Goal: Task Accomplishment & Management: Manage account settings

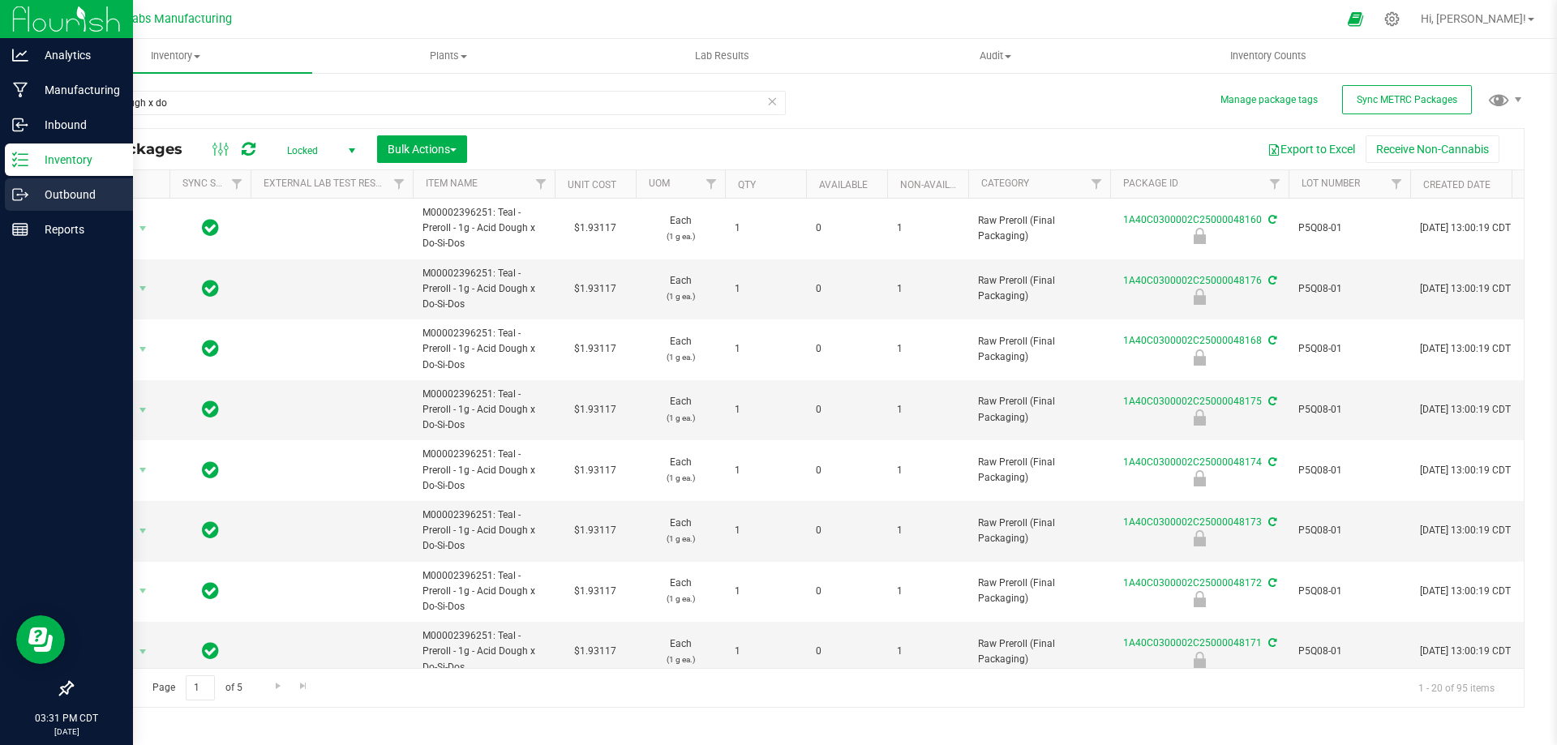
click at [32, 192] on p "Outbound" at bounding box center [76, 194] width 97 height 19
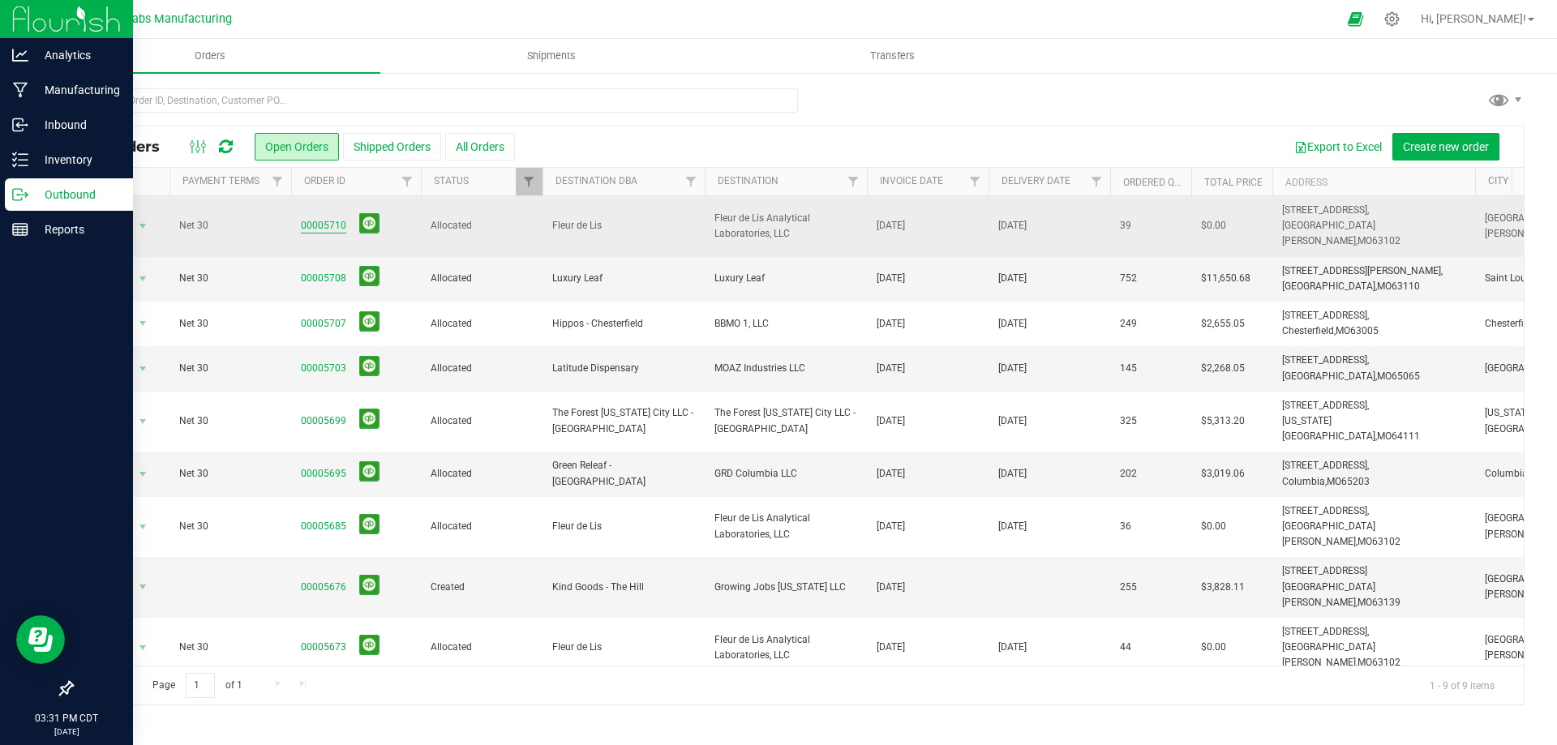
click at [326, 218] on link "00005710" at bounding box center [323, 225] width 45 height 15
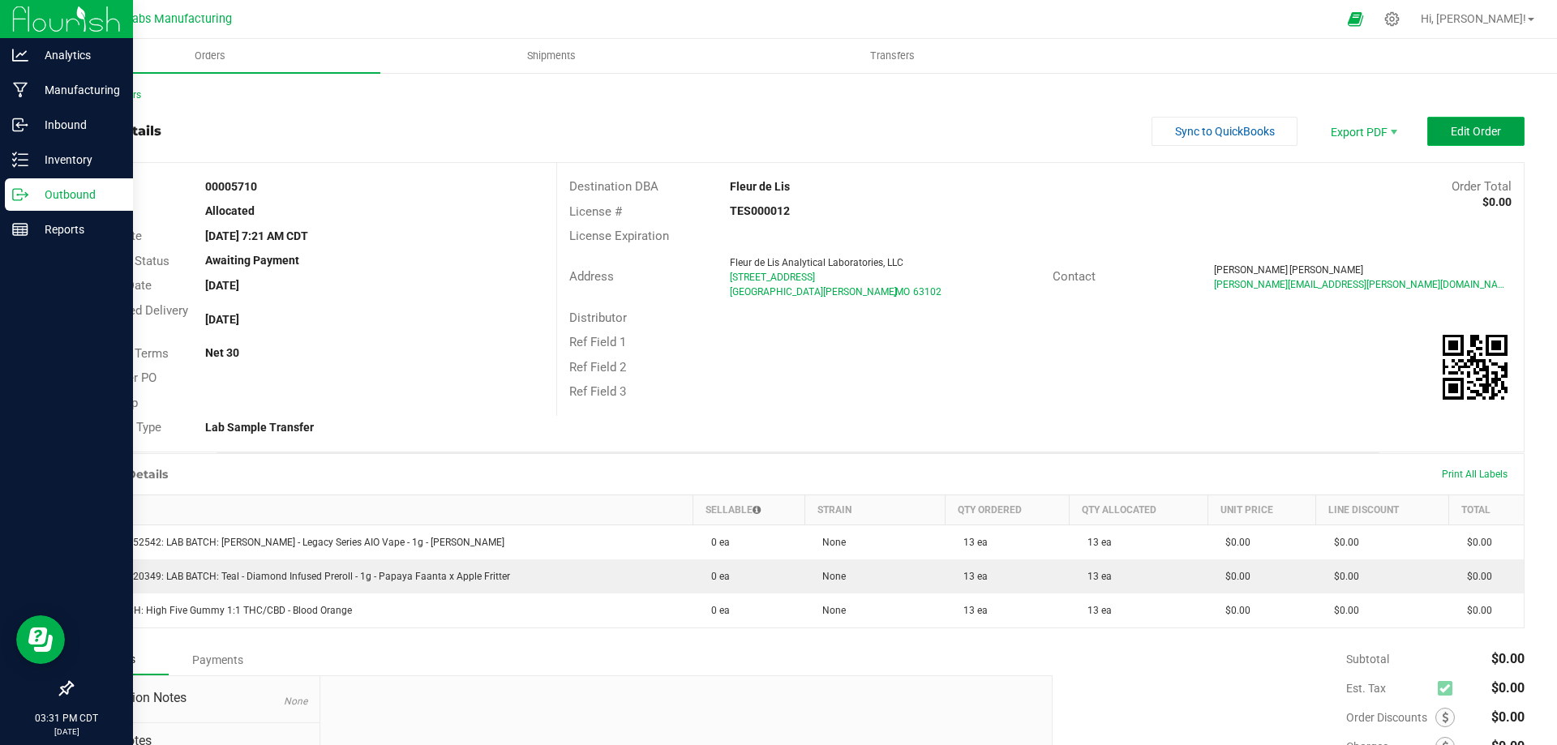
click at [1467, 134] on span "Edit Order" at bounding box center [1476, 131] width 50 height 13
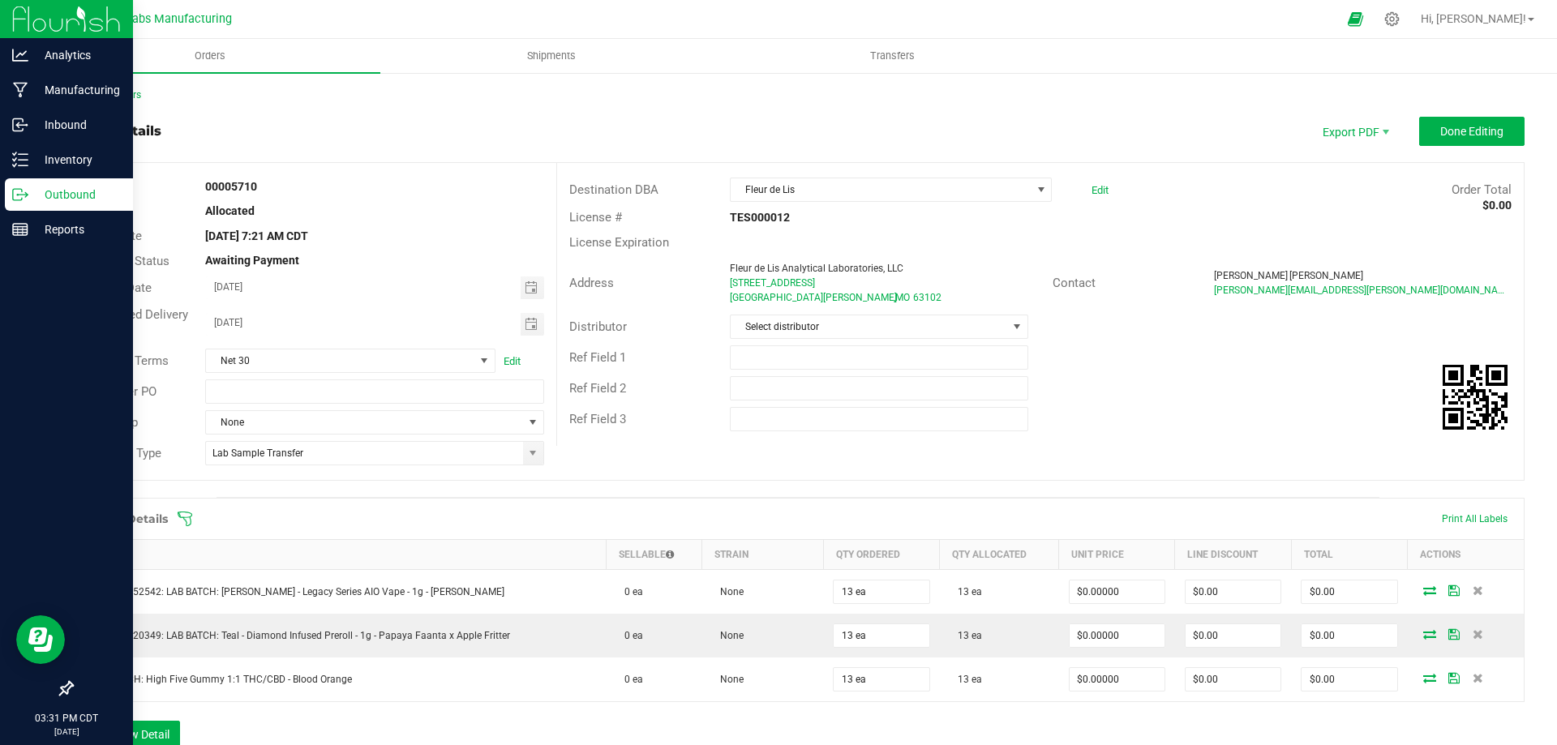
scroll to position [243, 0]
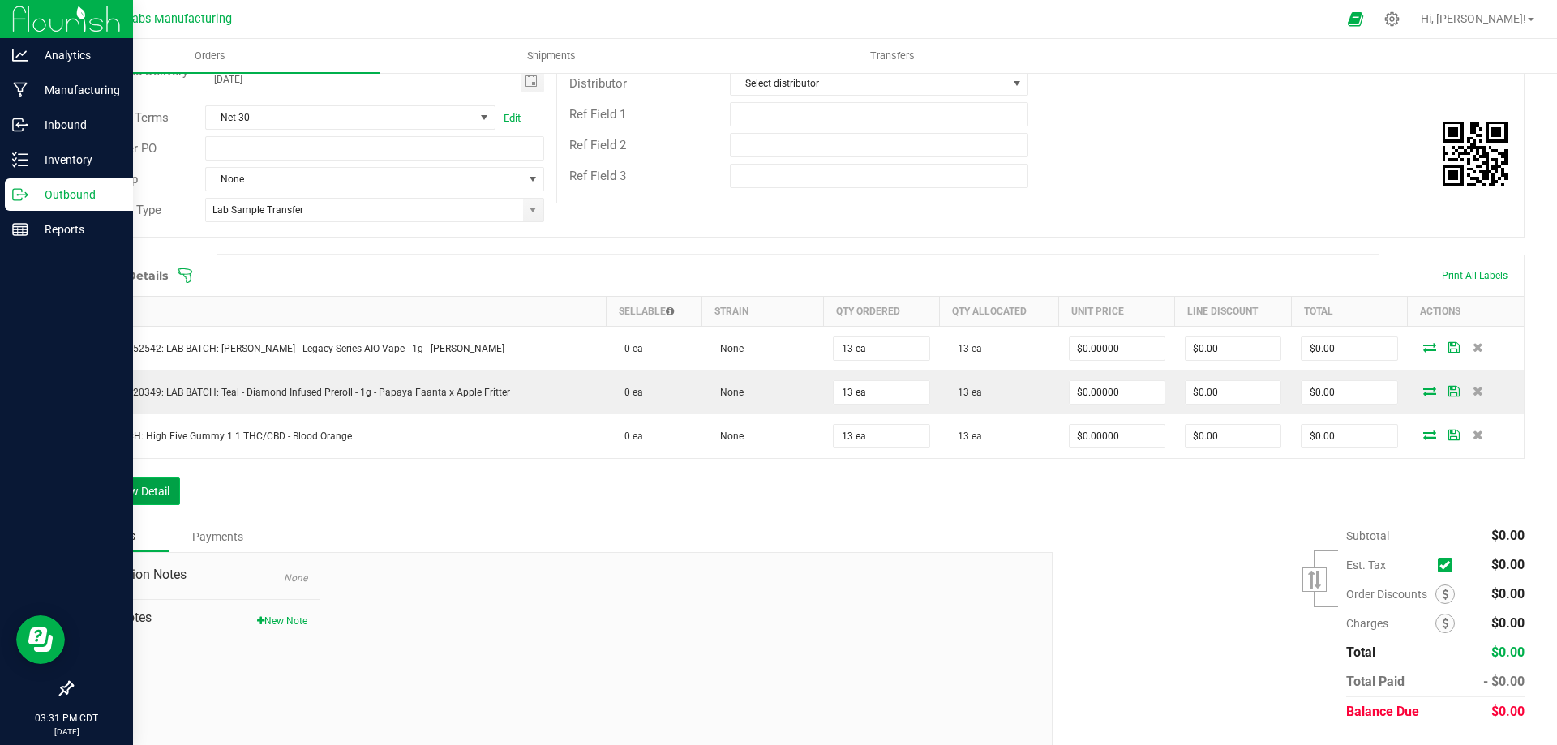
click at [166, 492] on button "Add New Detail" at bounding box center [125, 492] width 109 height 28
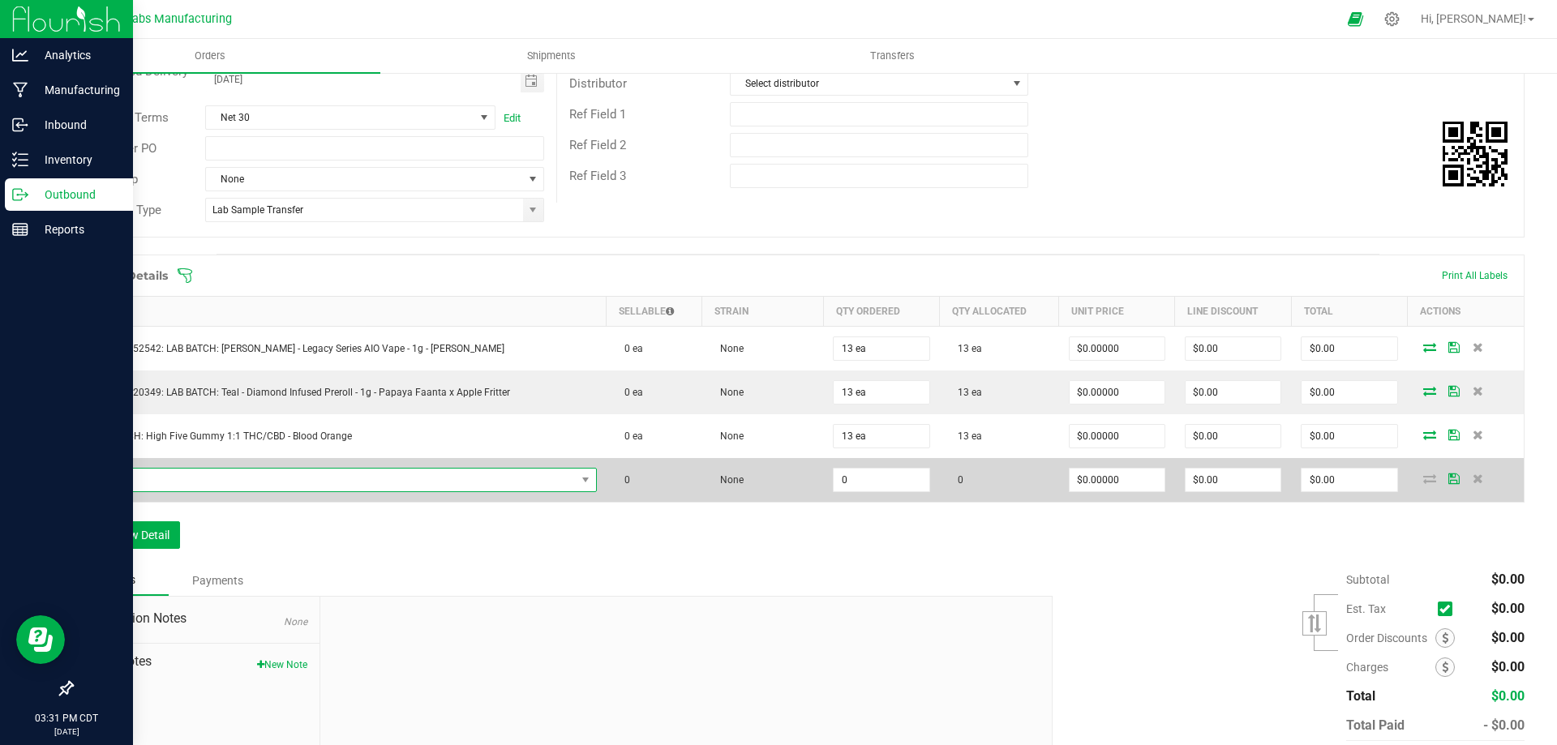
click at [323, 485] on span "NO DATA FOUND" at bounding box center [330, 480] width 492 height 23
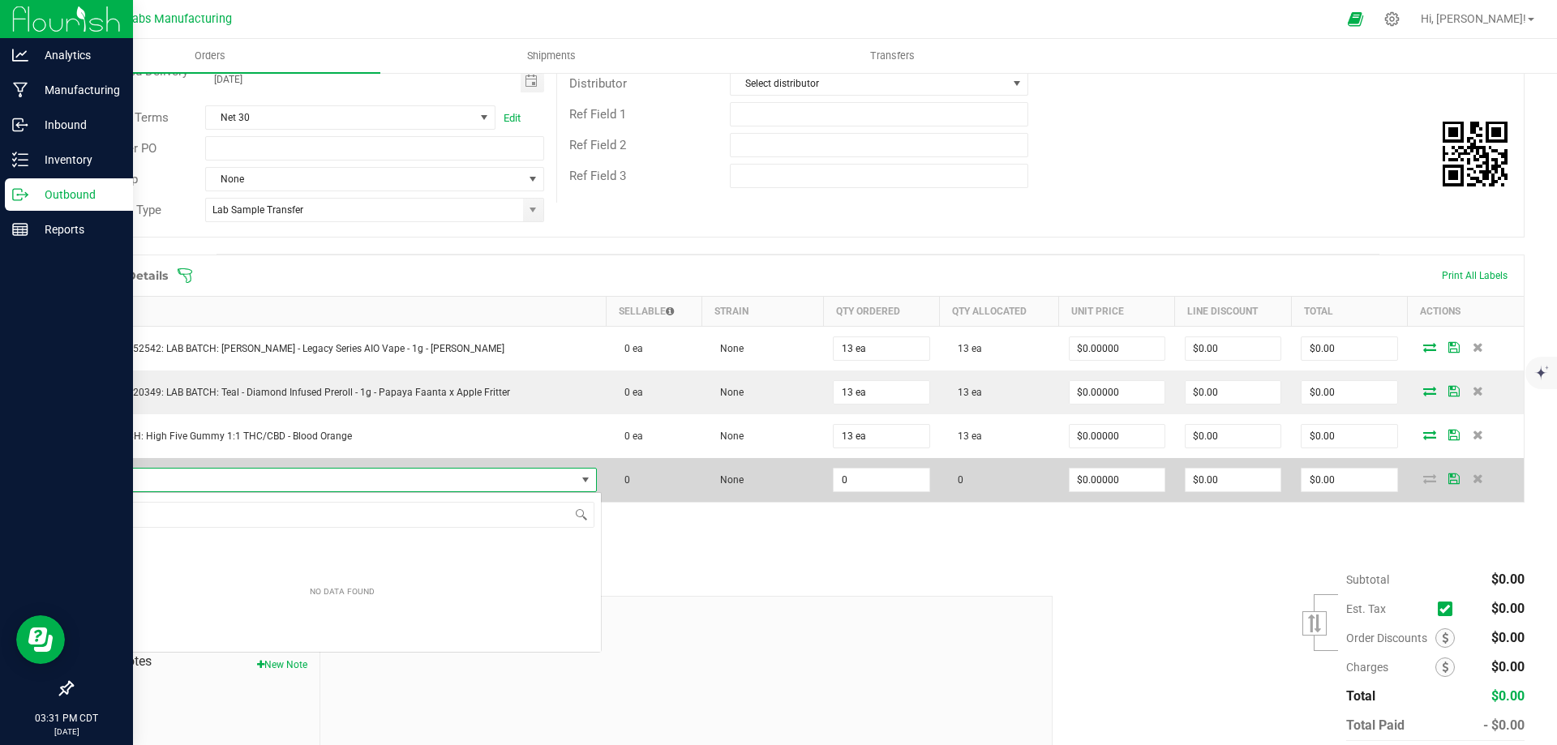
scroll to position [81089, 80610]
type input "M00001589616: [PERSON_NAME] - Preroll 7pk - 3.5g - Buff Cherry"
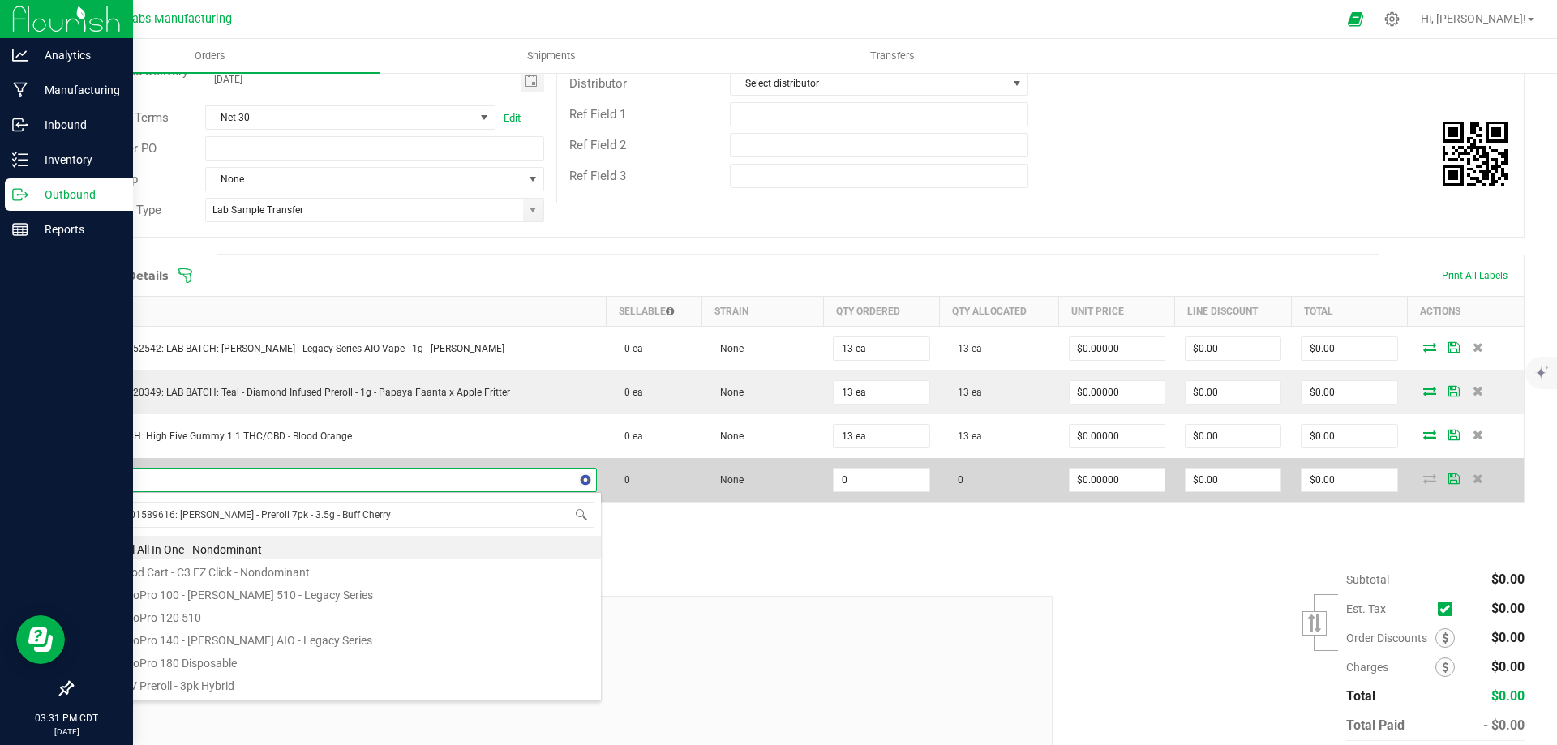
scroll to position [24, 499]
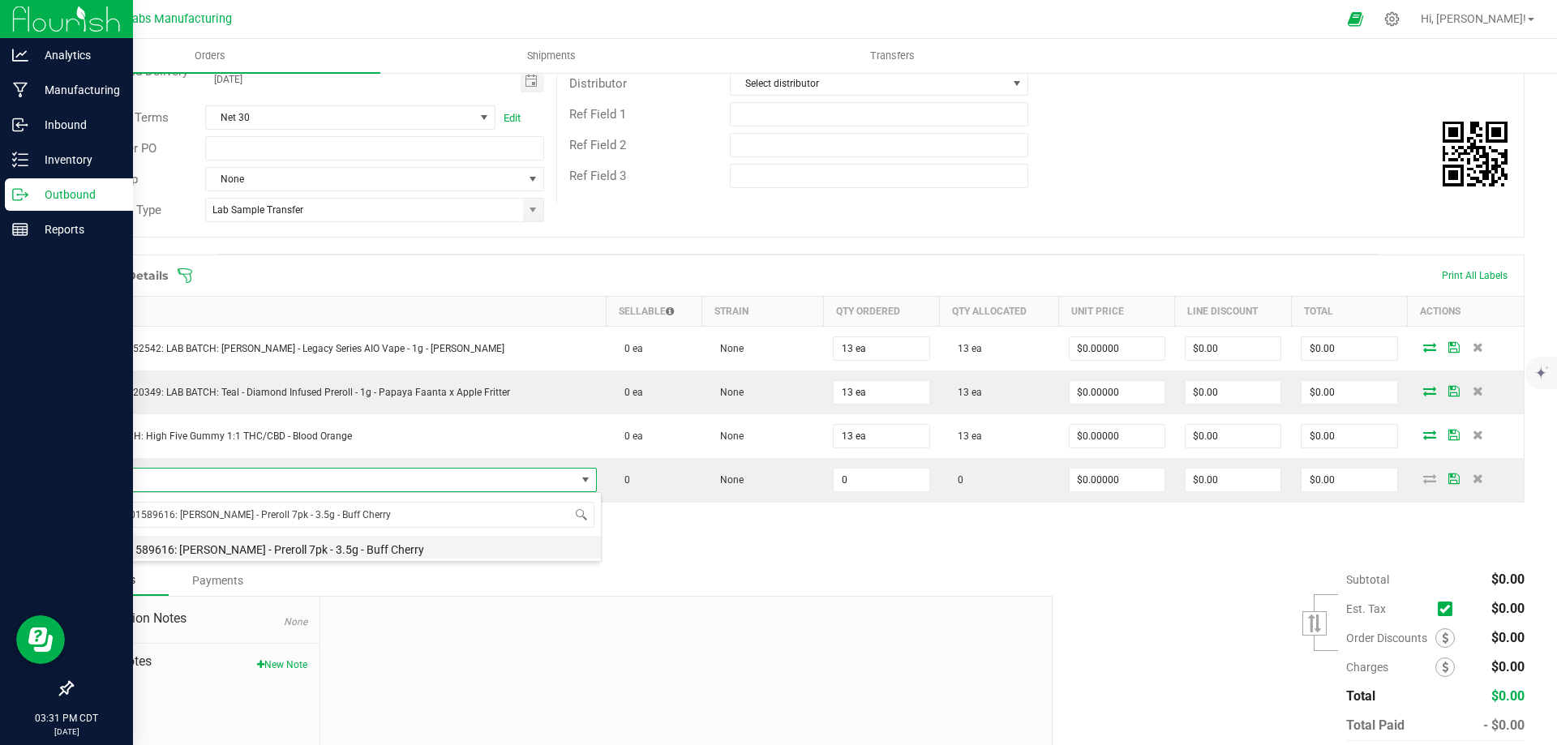
click at [362, 545] on li "M00001589616: [PERSON_NAME] - Preroll 7pk - 3.5g - Buff Cherry" at bounding box center [343, 547] width 518 height 23
type input "0 ea"
type input "$18.00000"
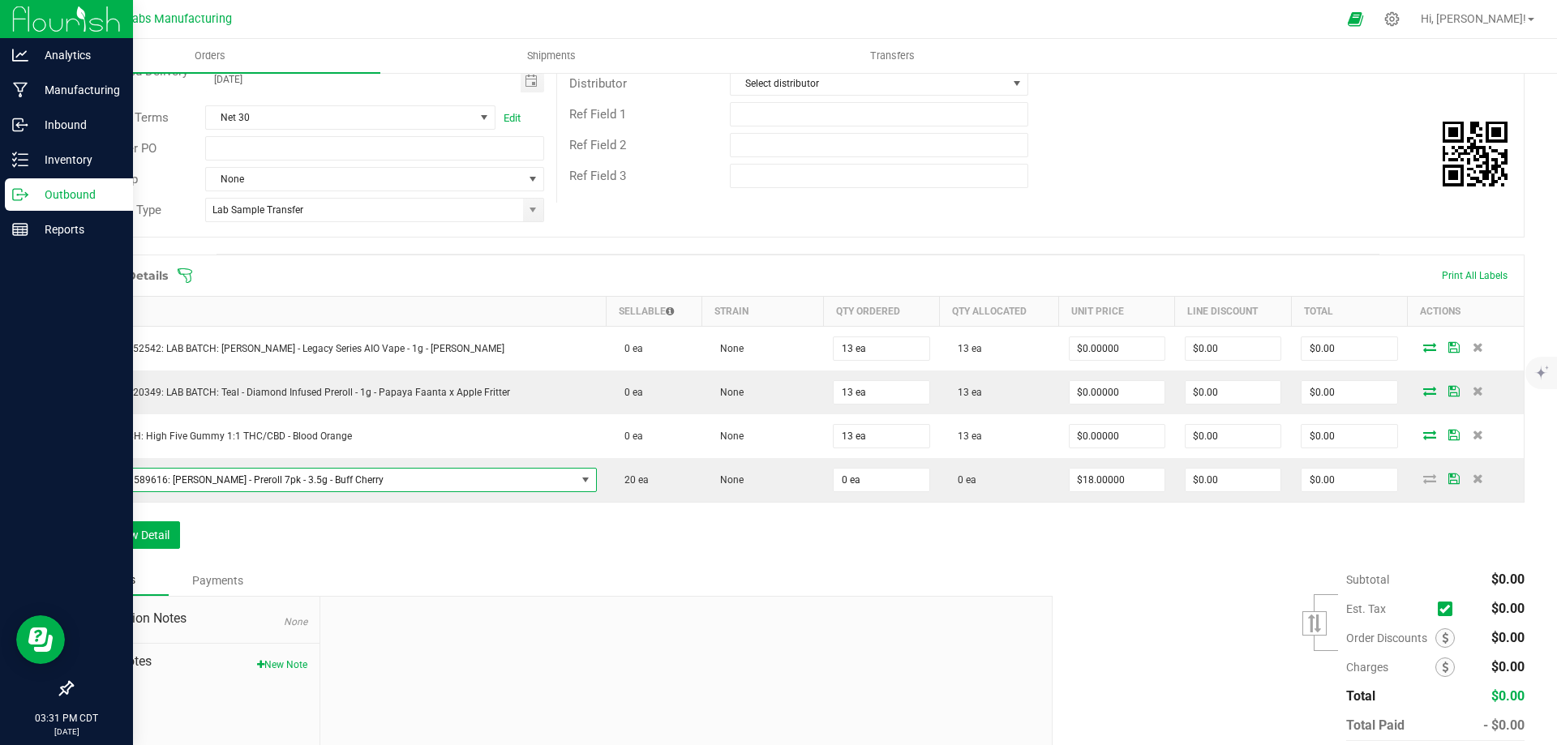
click at [521, 534] on div "Order Details Print All Labels Item Sellable Strain Qty Ordered Qty Allocated U…" at bounding box center [798, 410] width 1454 height 311
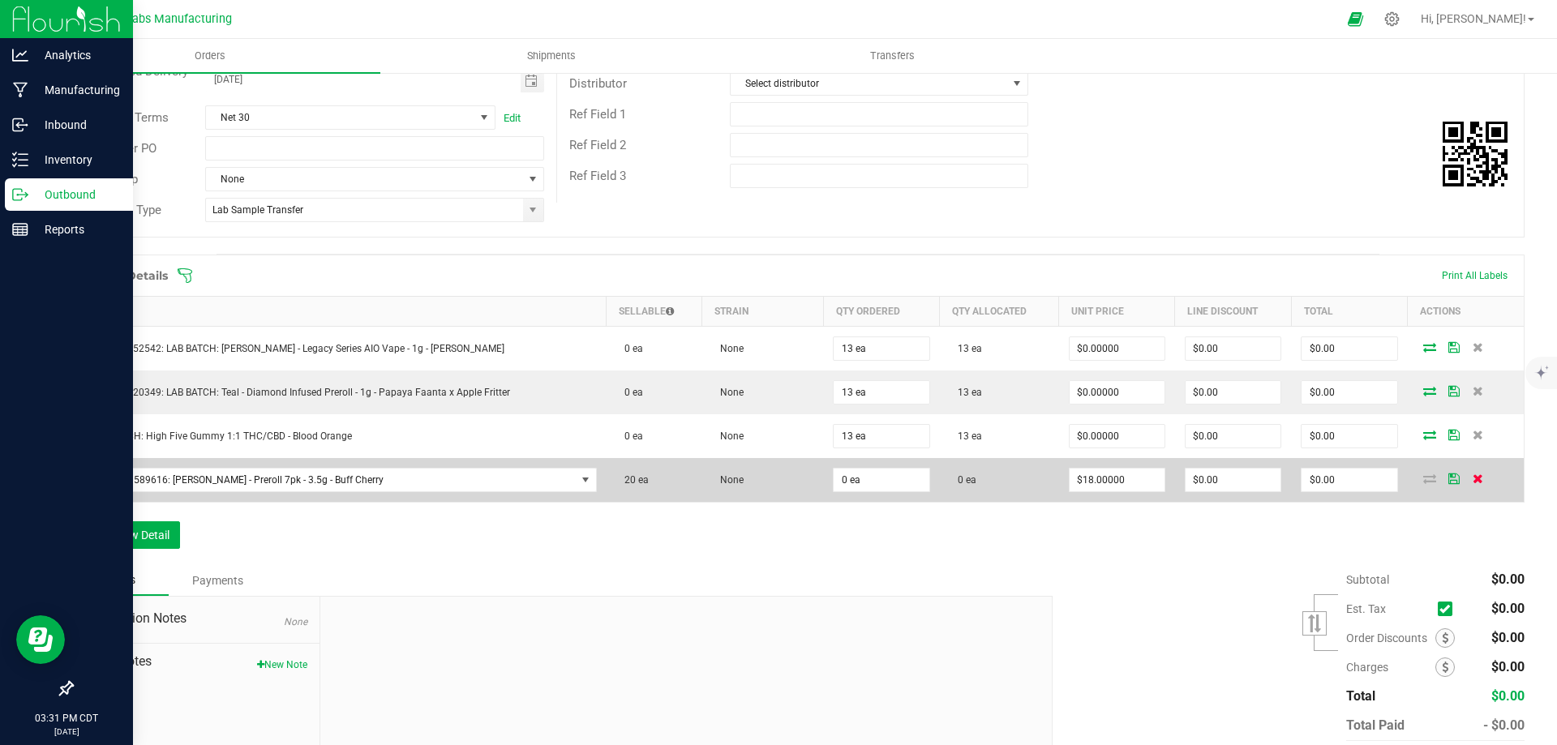
click at [1473, 479] on icon at bounding box center [1478, 479] width 11 height 10
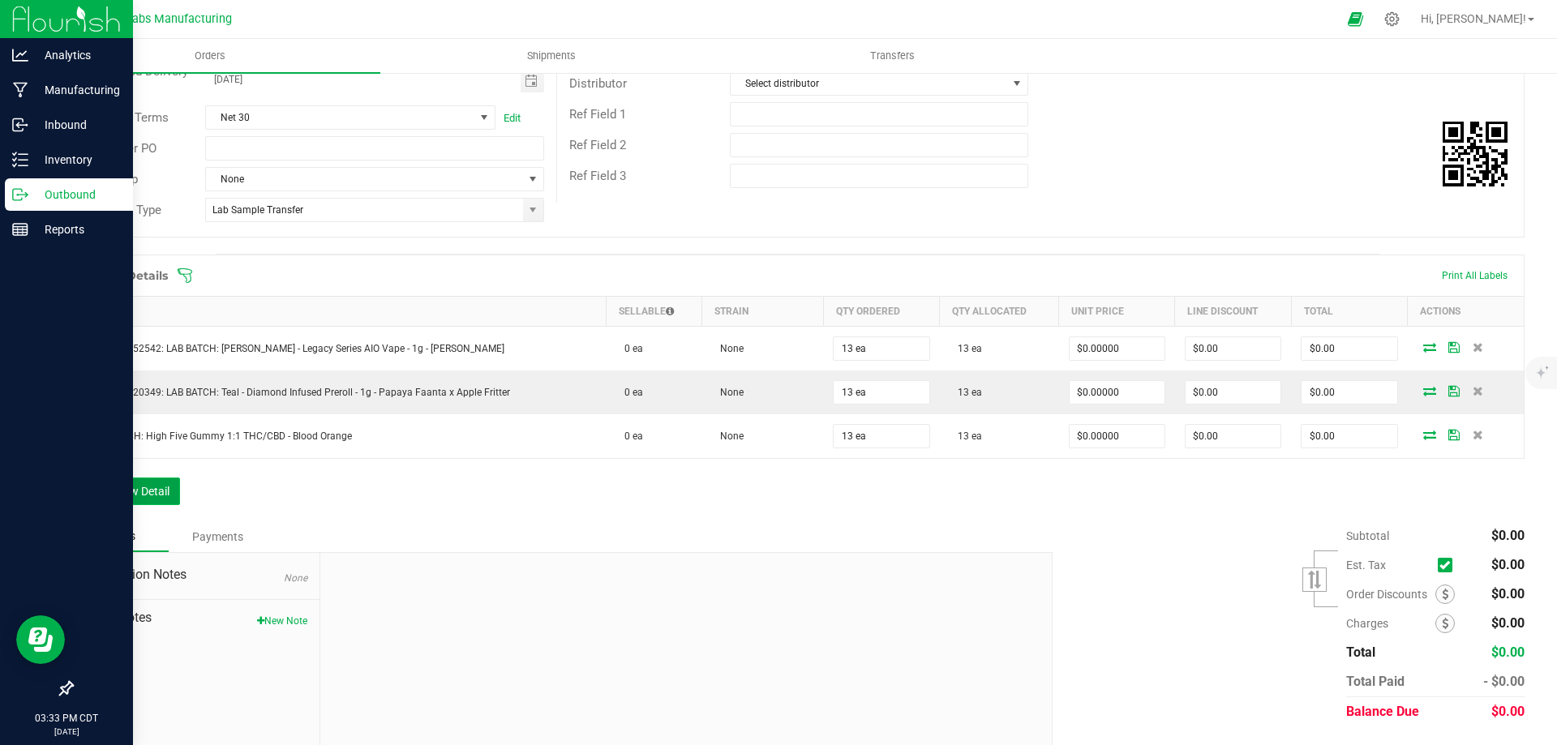
click at [144, 500] on button "Add New Detail" at bounding box center [125, 492] width 109 height 28
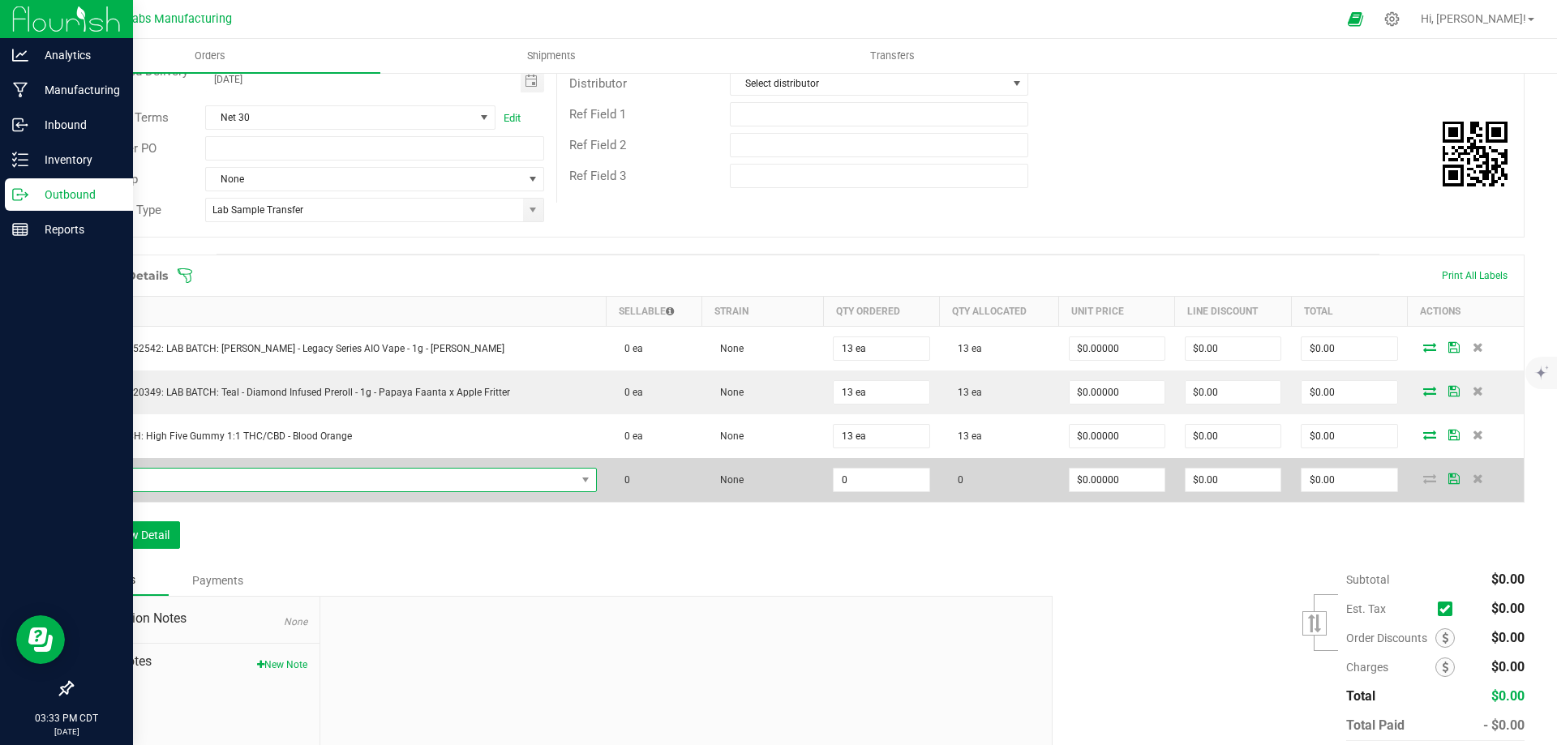
click at [256, 485] on span "NO DATA FOUND" at bounding box center [330, 480] width 492 height 23
type input "M00002360094: Teal - Diamond Infused Preroll - 1g - Kush Mints"
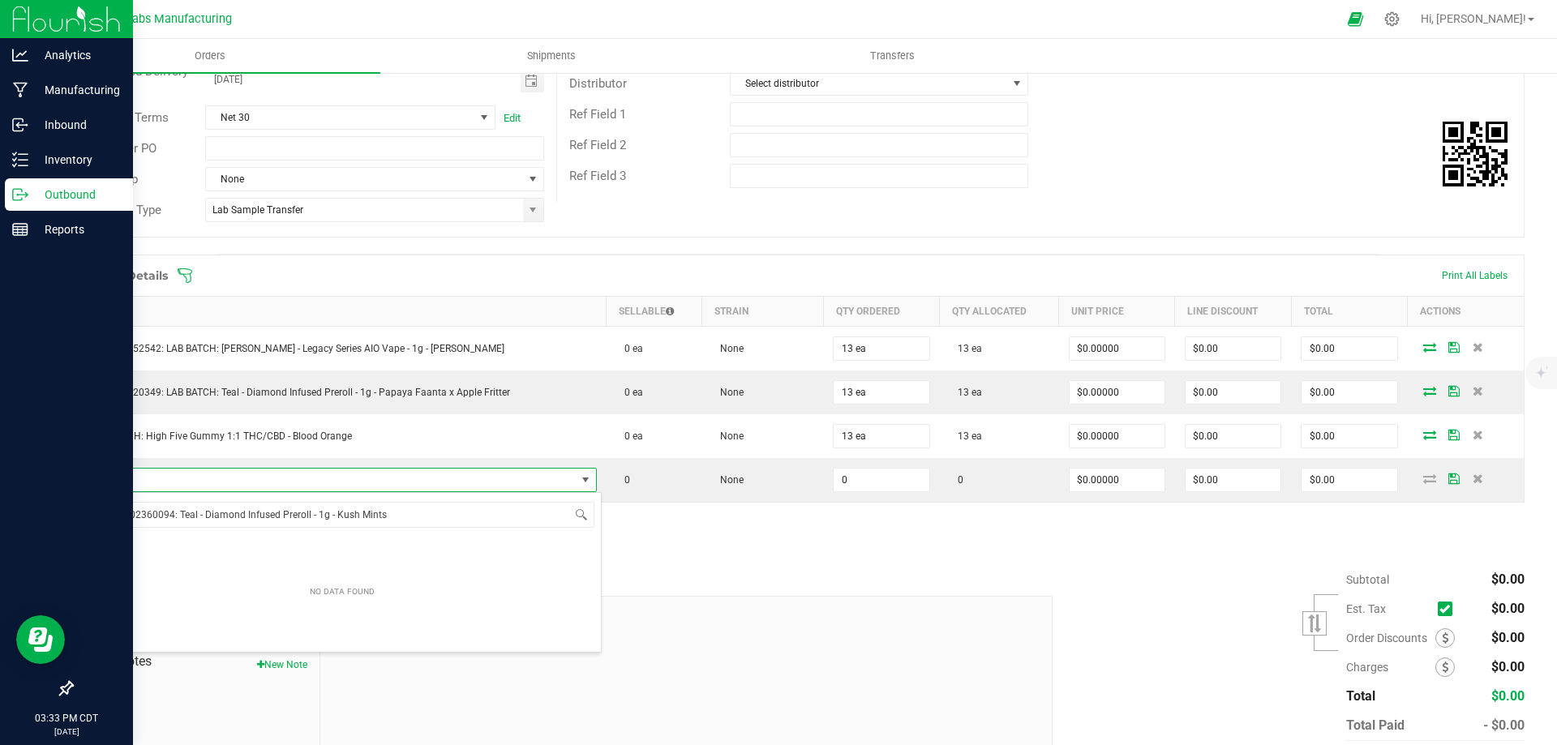
scroll to position [24, 499]
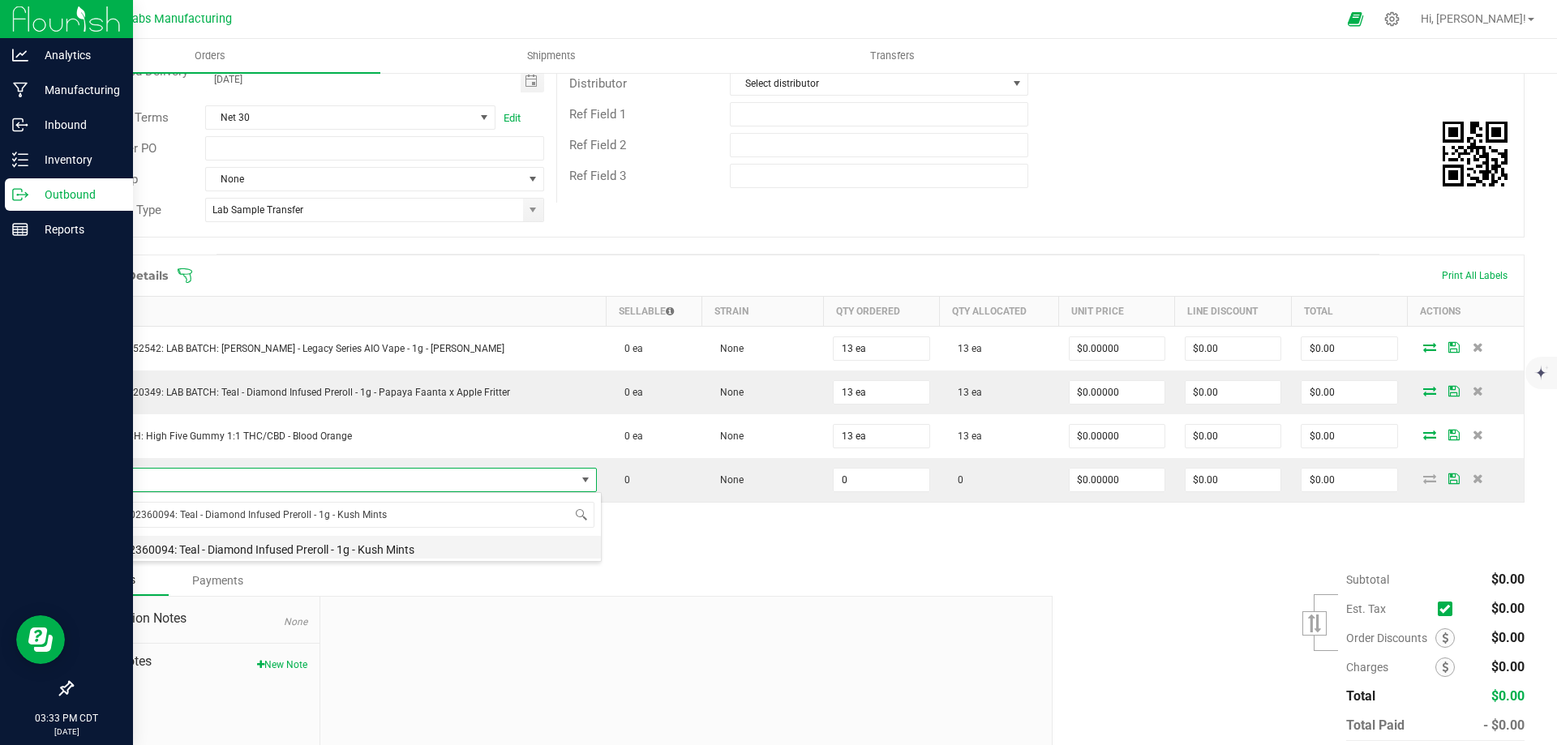
click at [274, 542] on li "M00002360094: Teal - Diamond Infused Preroll - 1g - Kush Mints" at bounding box center [343, 547] width 518 height 23
type input "0 ea"
type input "$10.00000"
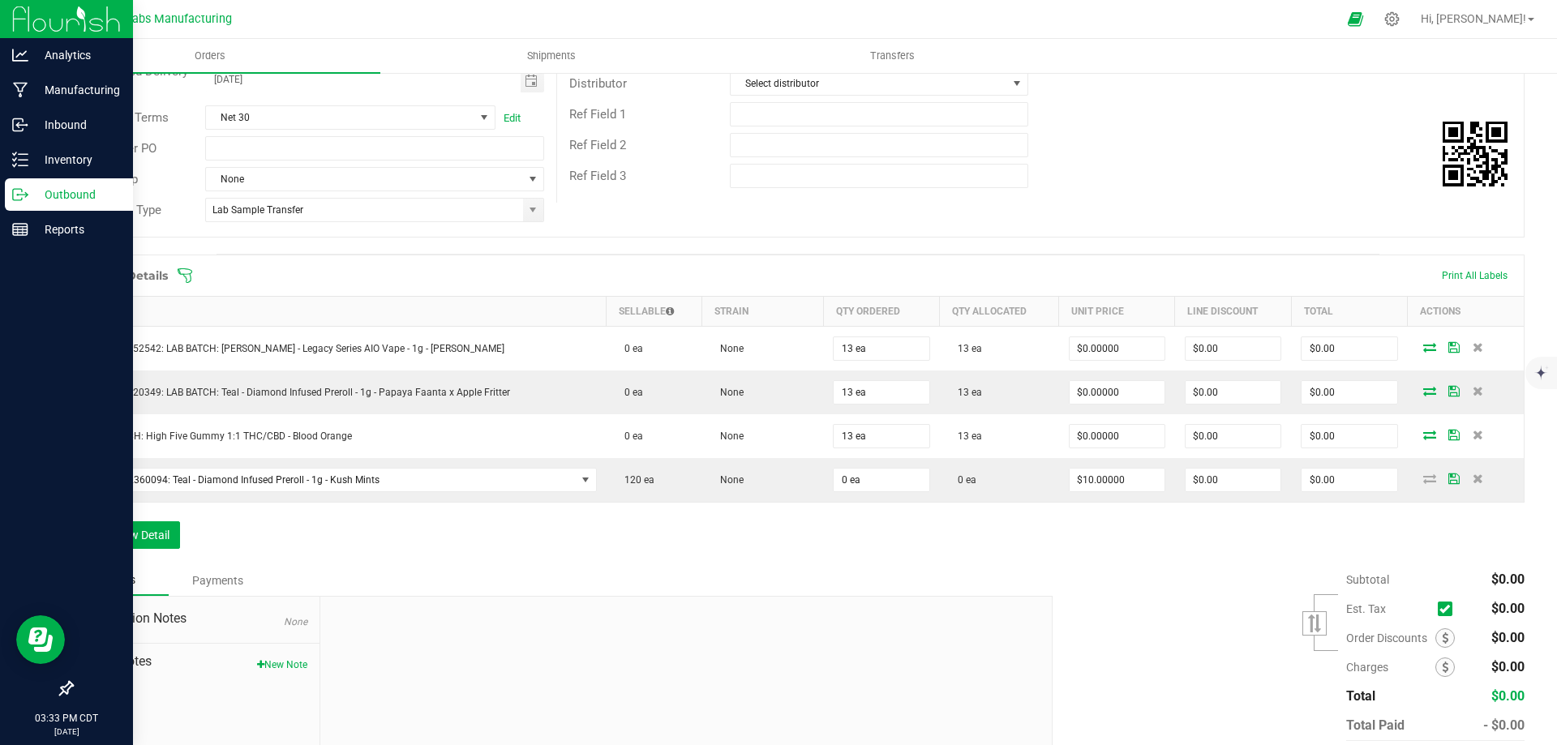
click at [582, 542] on div "Order Details Print All Labels Item Sellable Strain Qty Ordered Qty Allocated U…" at bounding box center [798, 410] width 1454 height 311
click at [480, 556] on div "Order Details Print All Labels Item Sellable Strain Qty Ordered Qty Allocated U…" at bounding box center [798, 410] width 1454 height 311
